Goal: Navigation & Orientation: Find specific page/section

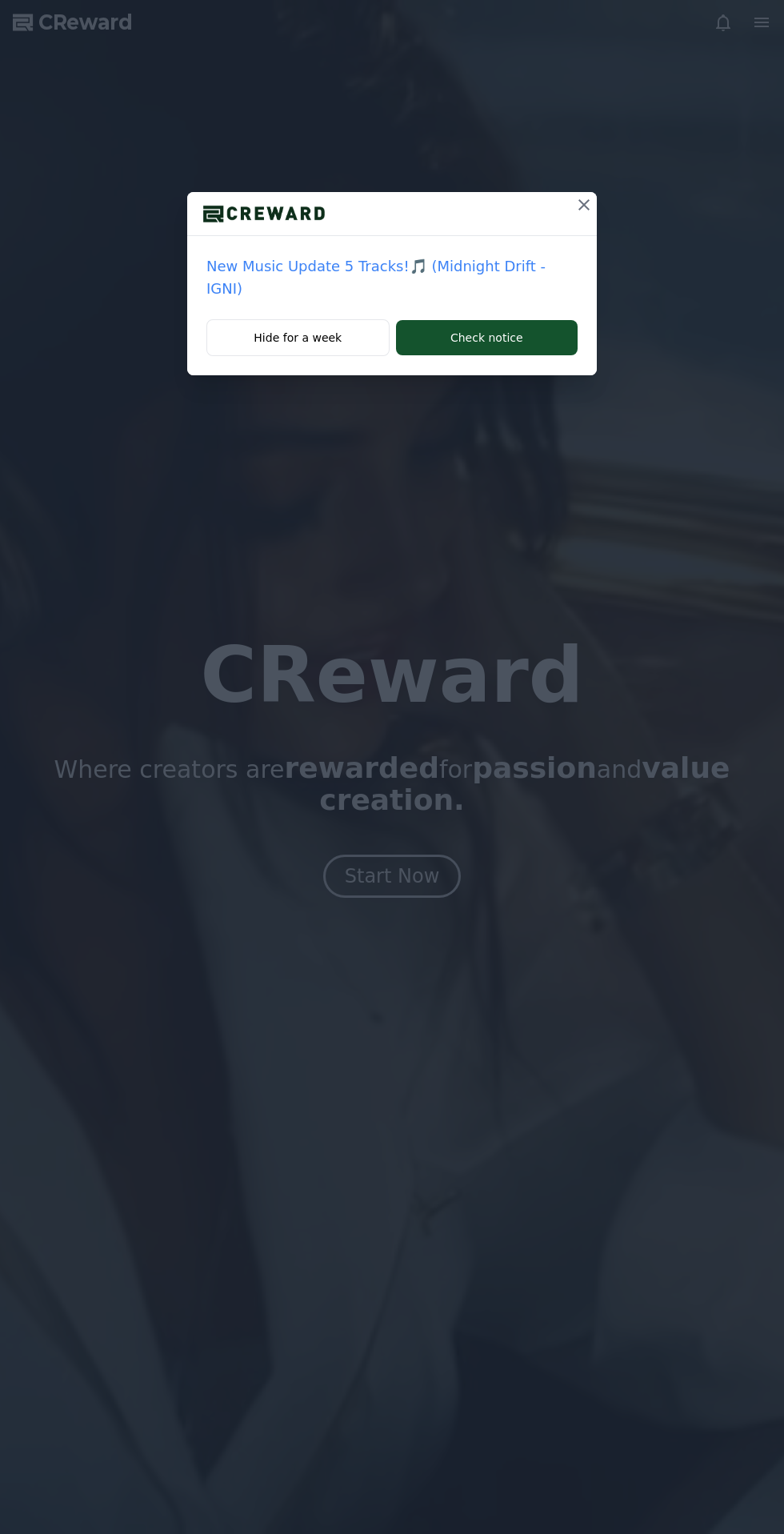
click at [575, 200] on icon at bounding box center [584, 204] width 19 height 19
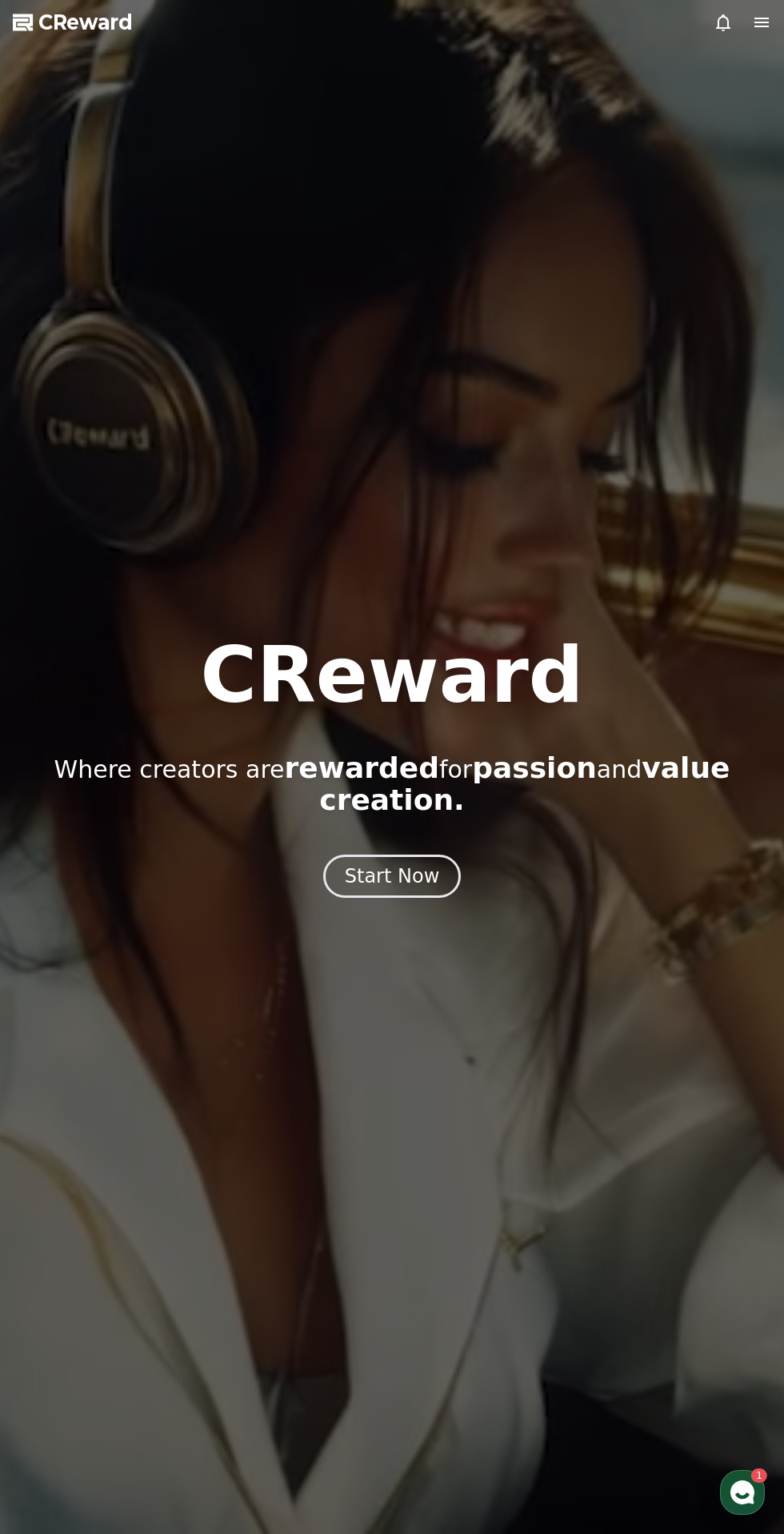
click at [447, 860] on button "Start Now" at bounding box center [392, 877] width 139 height 43
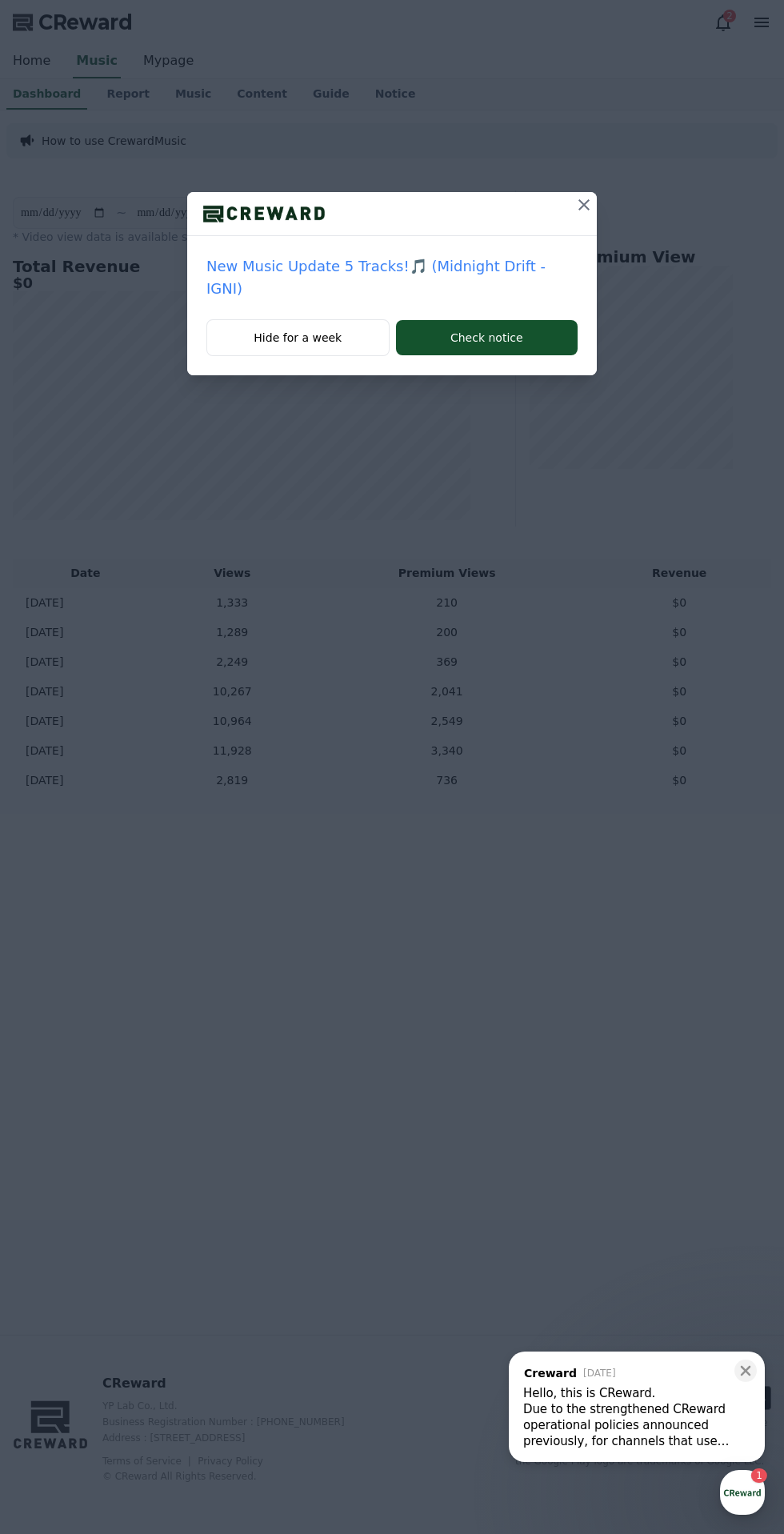
click at [578, 206] on icon at bounding box center [584, 205] width 12 height 12
click at [584, 205] on icon at bounding box center [584, 205] width 12 height 12
